Goal: Find specific page/section: Find specific page/section

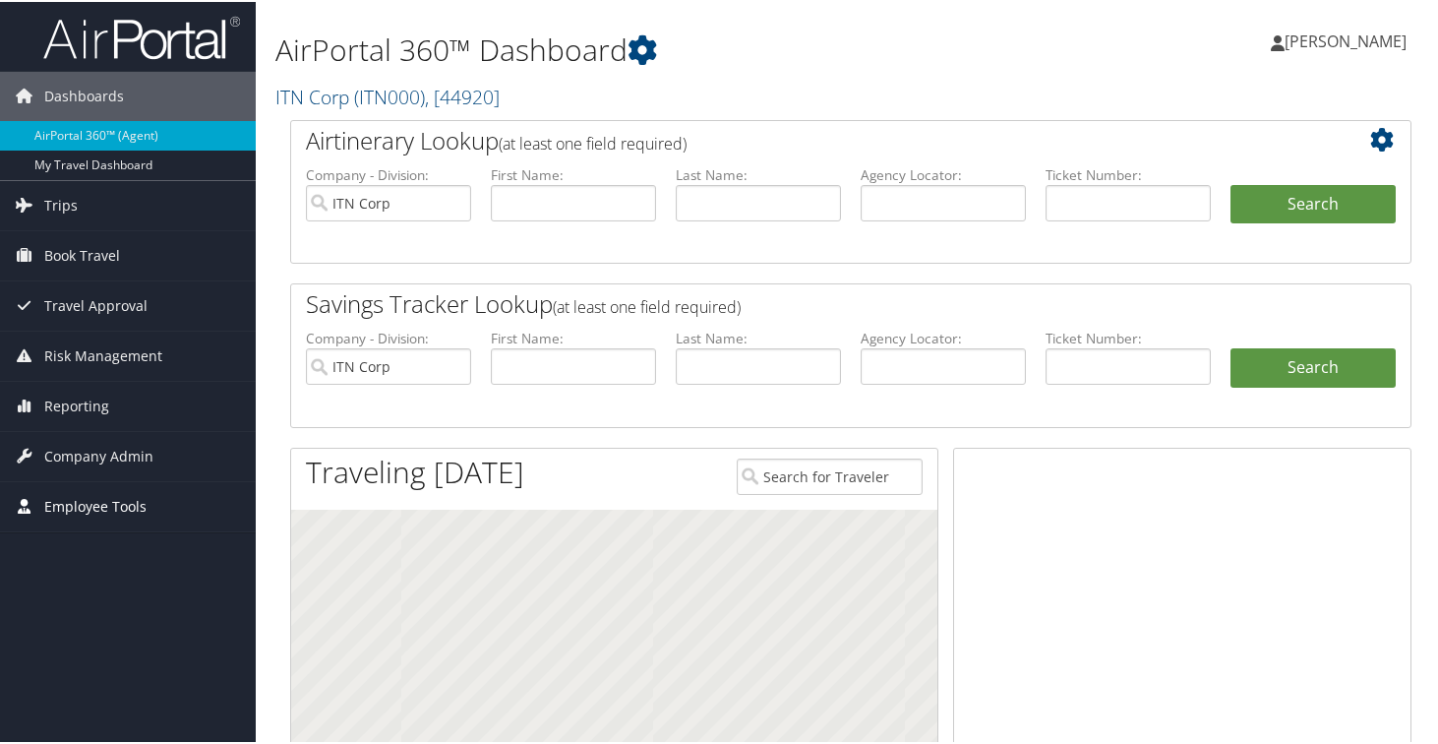
click at [123, 499] on span "Employee Tools" at bounding box center [95, 504] width 102 height 49
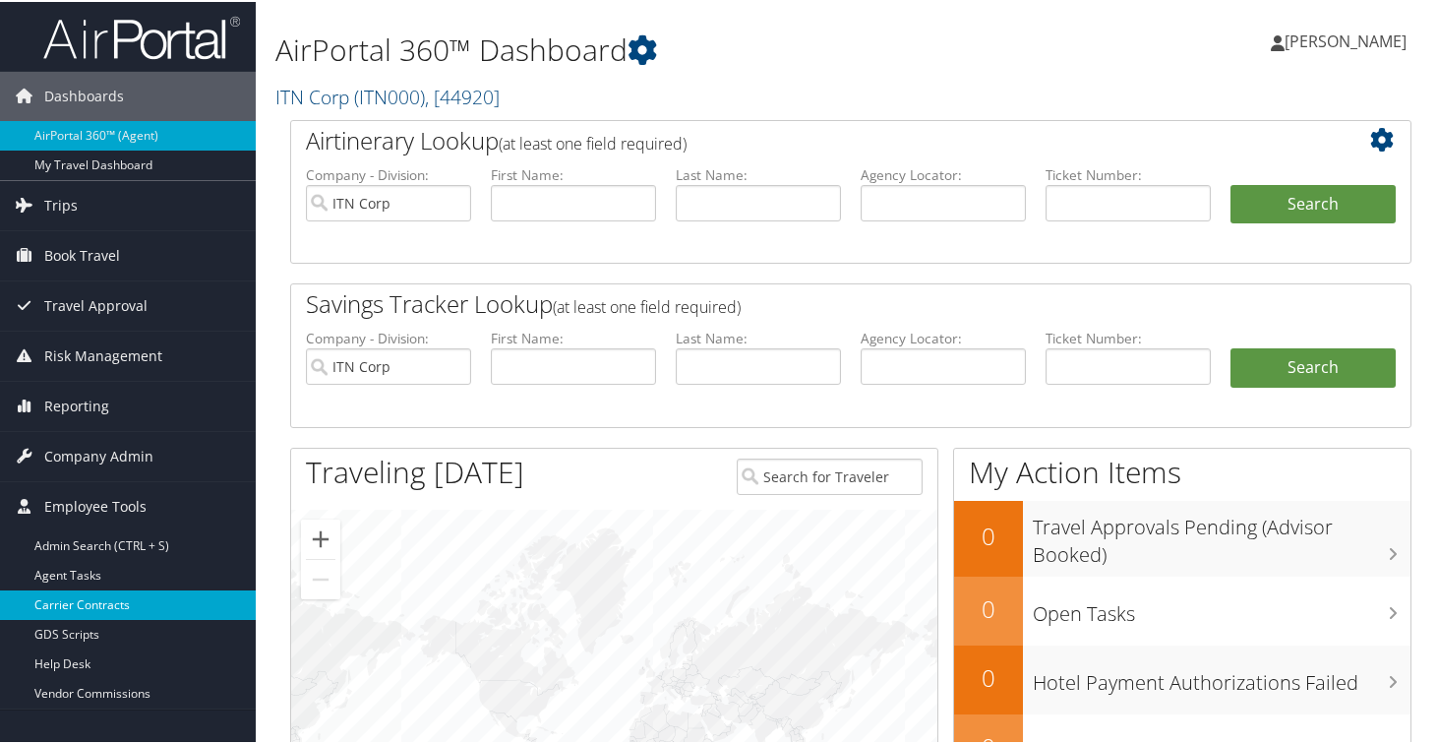
click at [112, 591] on link "Carrier Contracts" at bounding box center [128, 603] width 256 height 30
